Goal: Task Accomplishment & Management: Use online tool/utility

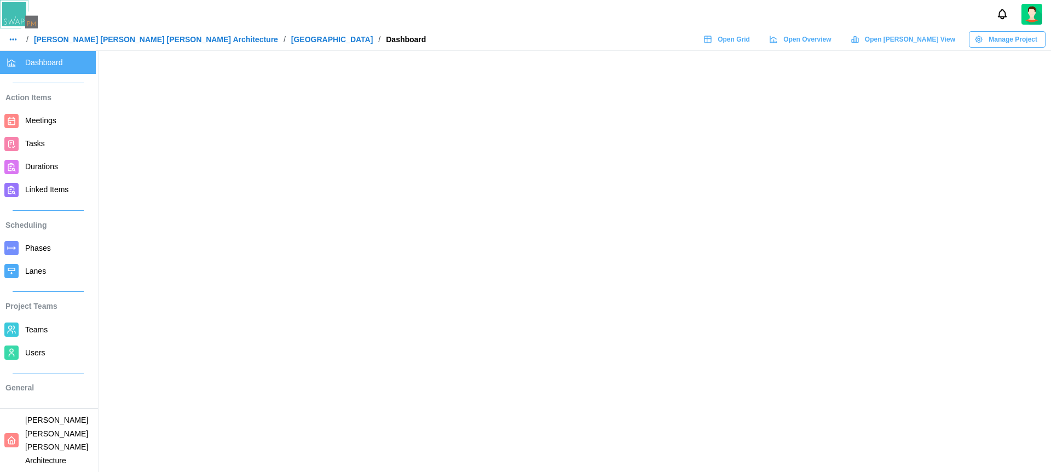
click at [921, 42] on span "Open Gantt View" at bounding box center [910, 39] width 90 height 15
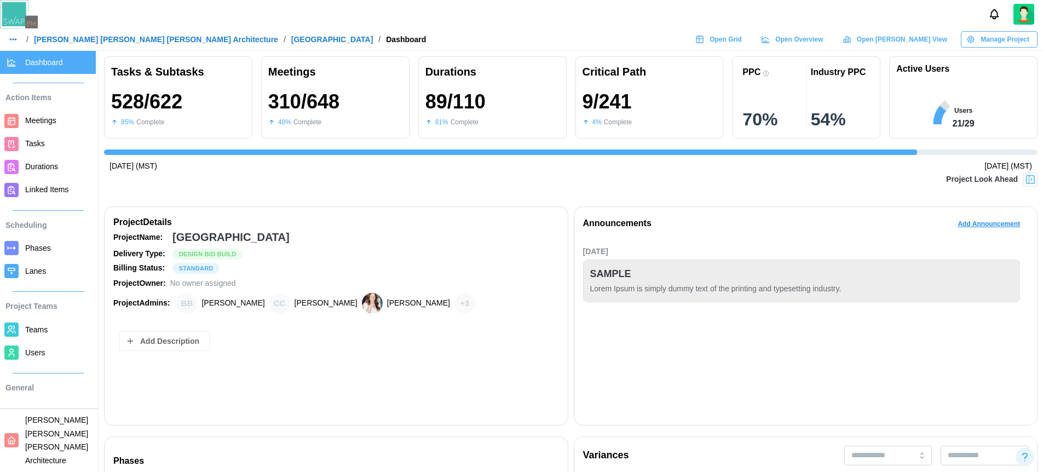
scroll to position [0, 10024]
